Goal: Information Seeking & Learning: Learn about a topic

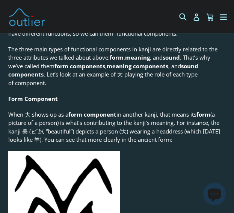
click at [85, 68] on strong "form components" at bounding box center [79, 66] width 51 height 8
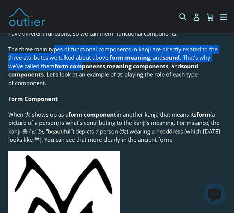
click at [55, 51] on p "The three main types of functional components in kanji are directly related to …" at bounding box center [116, 66] width 217 height 42
click at [75, 51] on p "The three main types of functional components in kanji are directly related to …" at bounding box center [116, 66] width 217 height 42
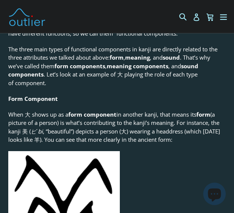
click at [55, 48] on p "The three main types of functional components in kanji are directly related to …" at bounding box center [116, 66] width 217 height 42
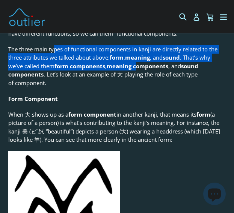
click at [137, 72] on p "The three main types of functional components in kanji are directly related to …" at bounding box center [116, 66] width 217 height 42
click at [77, 48] on p "The three main types of functional components in kanji are directly related to …" at bounding box center [116, 66] width 217 height 42
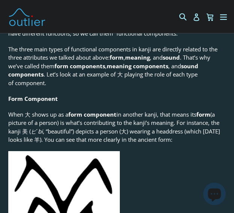
click at [61, 50] on p "The three main types of functional components in kanji are directly related to …" at bounding box center [116, 66] width 217 height 42
click at [77, 50] on p "The three main types of functional components in kanji are directly related to …" at bounding box center [116, 66] width 217 height 42
click at [54, 49] on p "The three main types of functional components in kanji are directly related to …" at bounding box center [116, 66] width 217 height 42
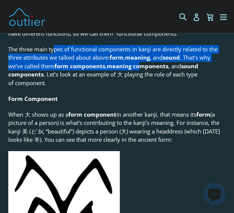
click at [142, 69] on strong "meaning components" at bounding box center [138, 66] width 62 height 8
